Goal: Navigation & Orientation: Understand site structure

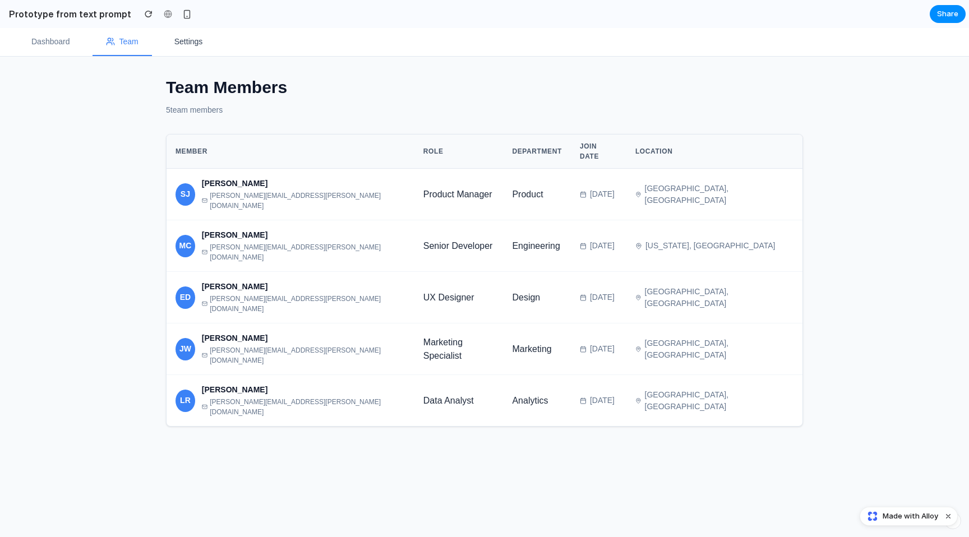
click at [162, 39] on button "Settings" at bounding box center [189, 42] width 56 height 28
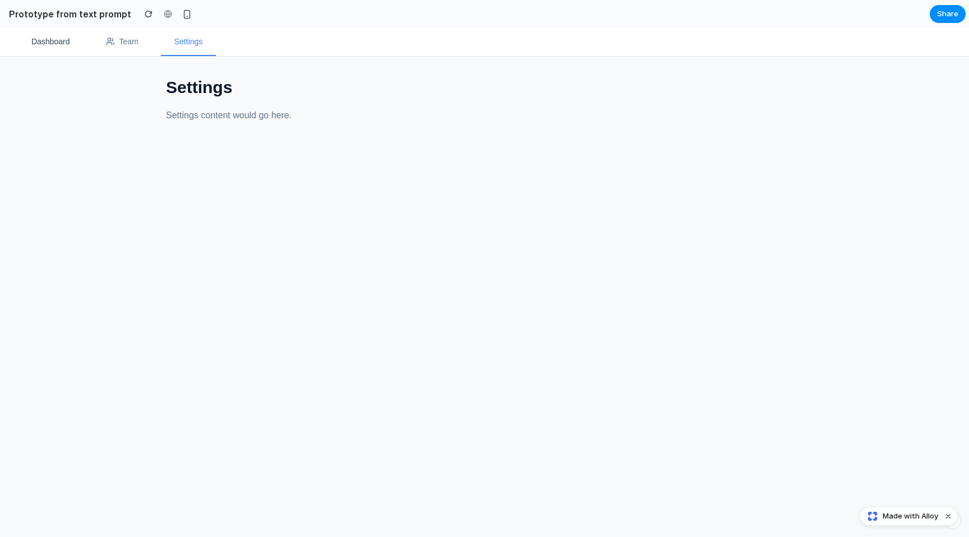
click at [59, 53] on button "Dashboard" at bounding box center [51, 42] width 66 height 28
click at [122, 50] on button "Team" at bounding box center [122, 42] width 59 height 28
